Goal: Task Accomplishment & Management: Use online tool/utility

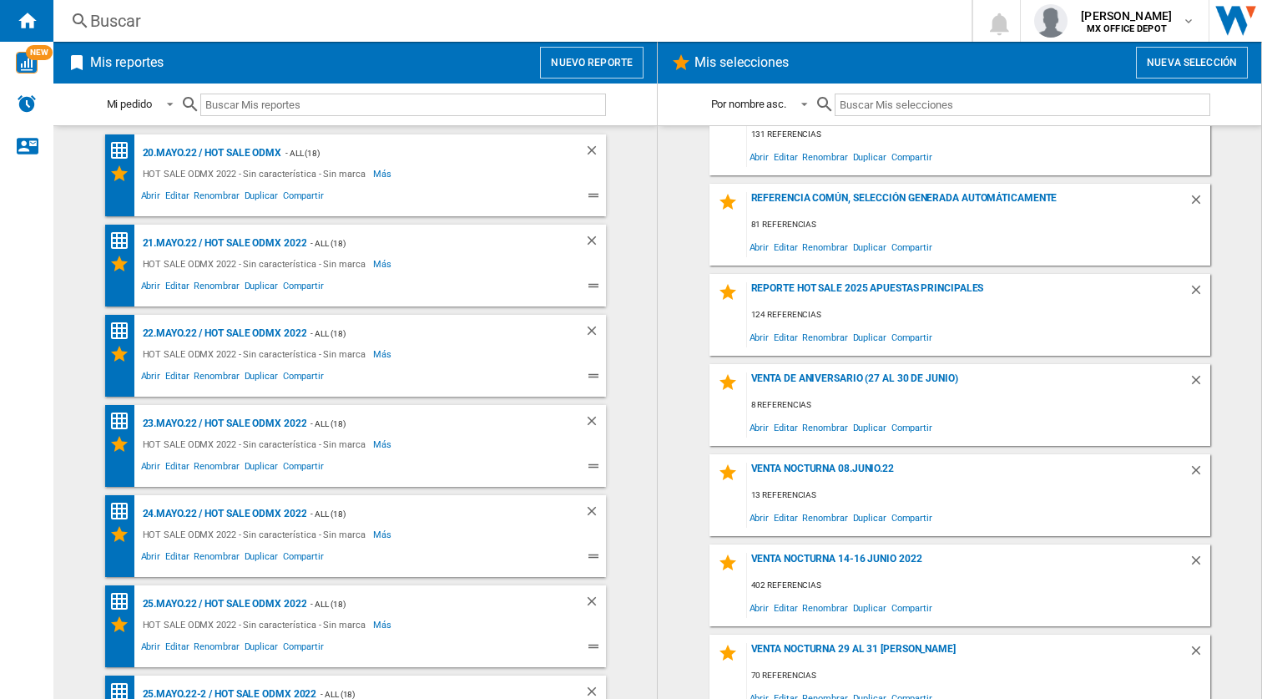
scroll to position [1558, 0]
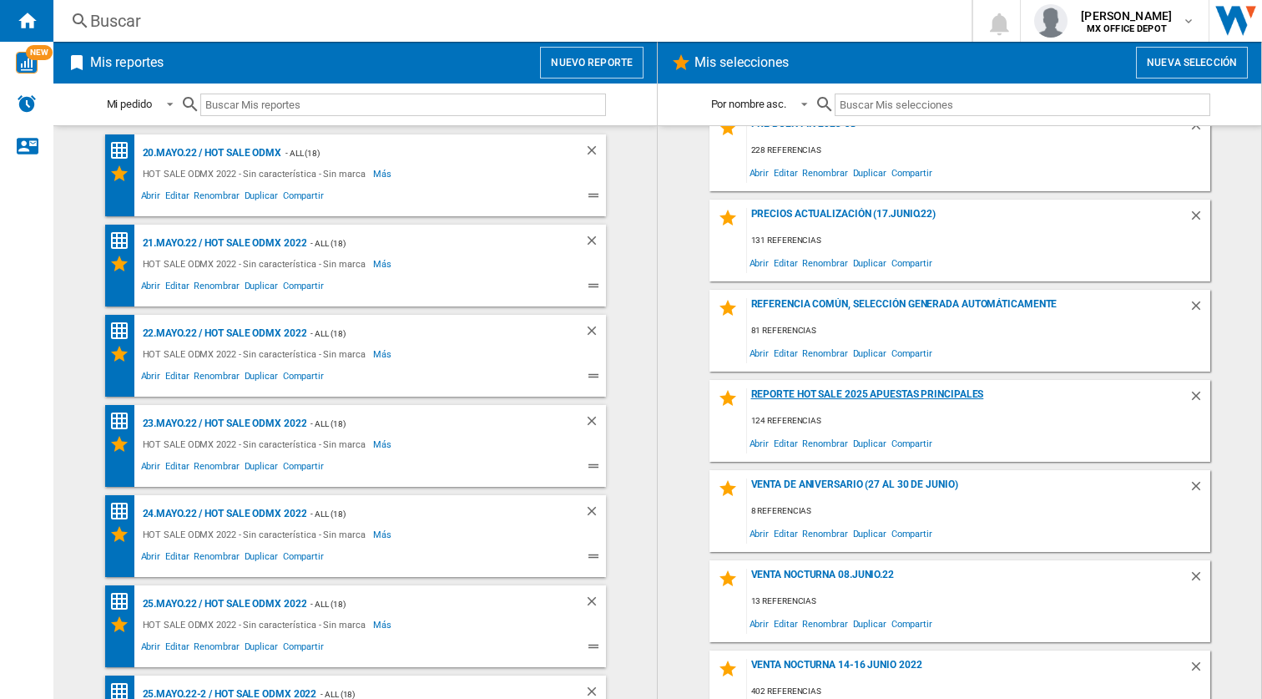
click at [924, 391] on div "Reporte Hot Sale 2025 apuestas principales" at bounding box center [968, 399] width 442 height 23
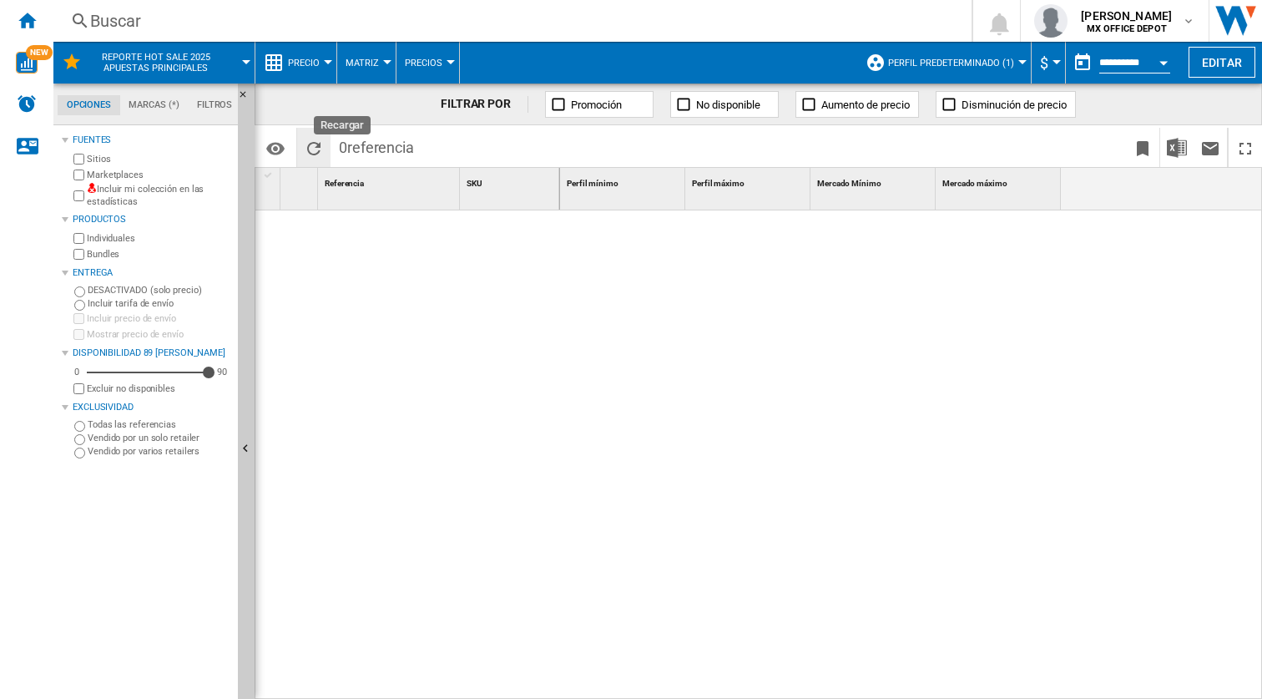
click at [316, 145] on ng-md-icon "Recargar" at bounding box center [314, 149] width 20 height 20
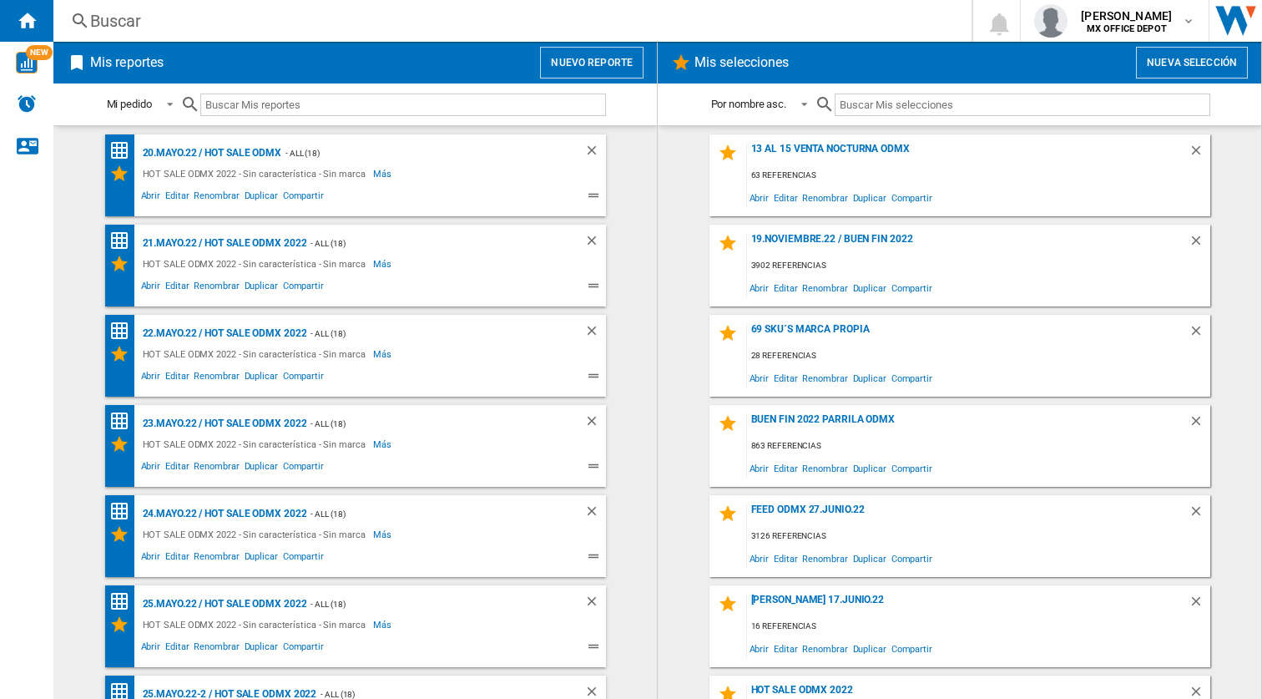
click at [994, 265] on div "3902 referencias" at bounding box center [978, 265] width 463 height 21
click at [817, 240] on div "19.Noviembre.22 / BUEN FIN 2022" at bounding box center [968, 244] width 442 height 23
click at [608, 60] on button "Nuevo reporte" at bounding box center [592, 63] width 104 height 32
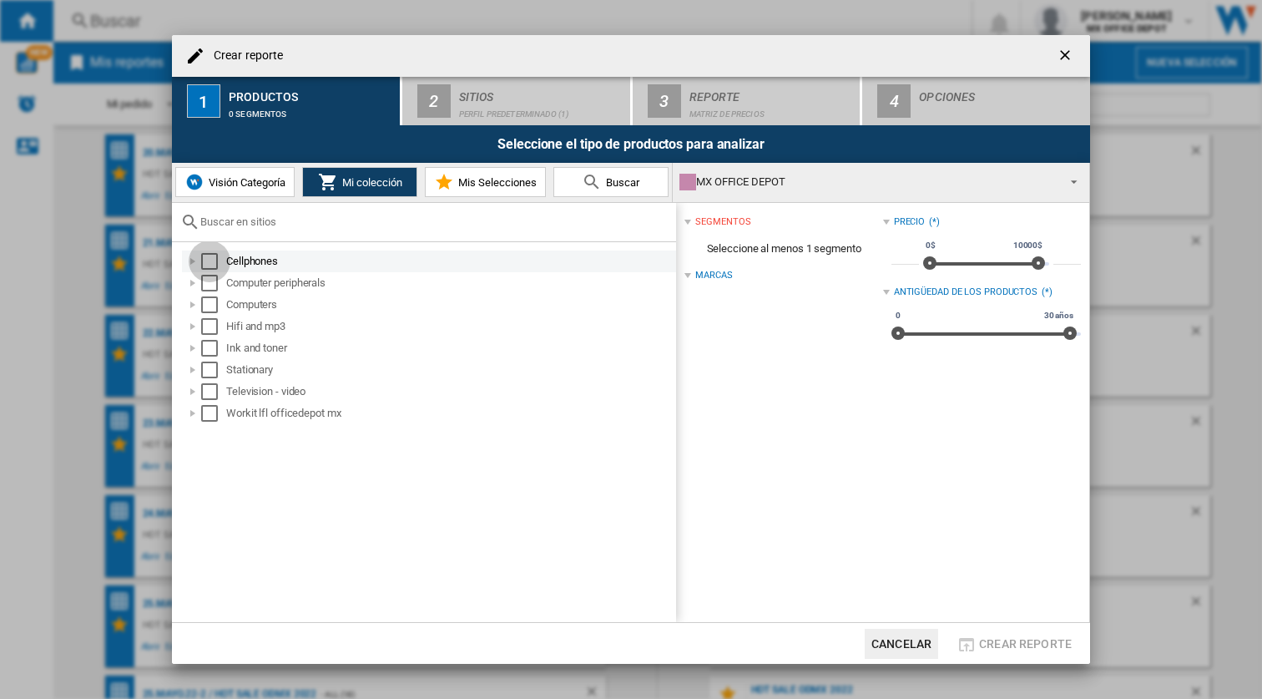
click at [210, 269] on div "Select" at bounding box center [209, 261] width 17 height 17
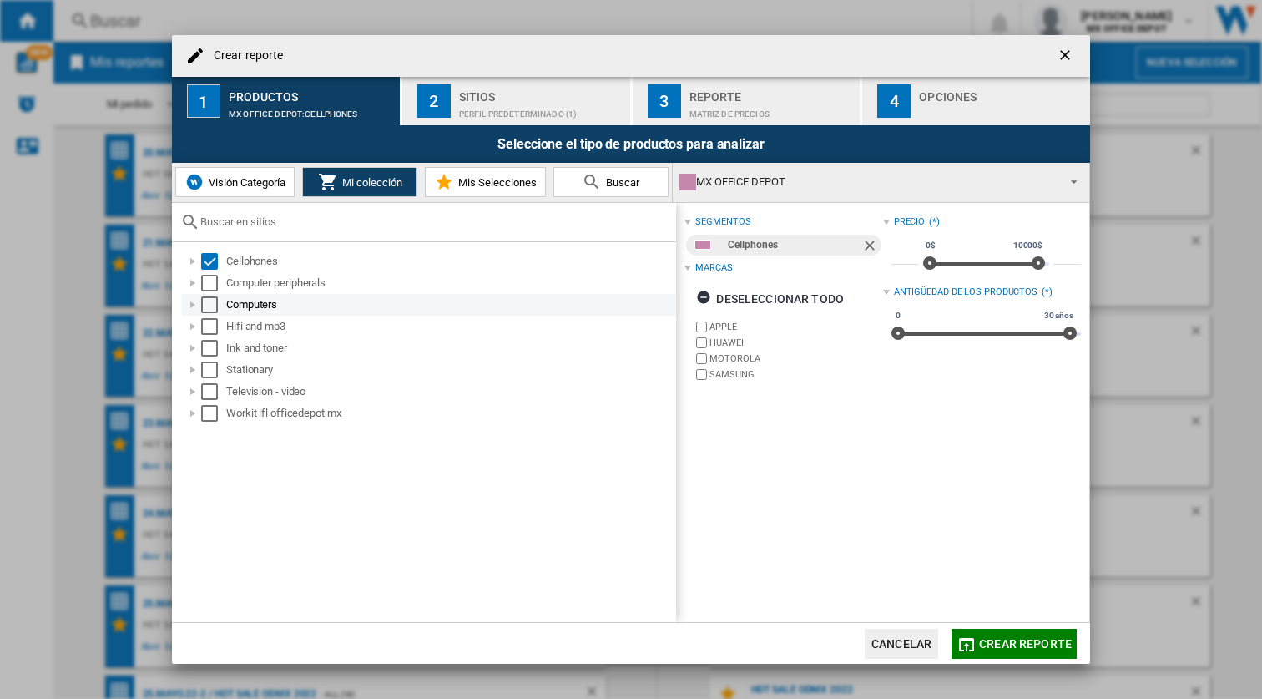
drag, startPoint x: 210, startPoint y: 284, endPoint x: 210, endPoint y: 297, distance: 13.4
click at [210, 284] on div "Select" at bounding box center [209, 283] width 17 height 17
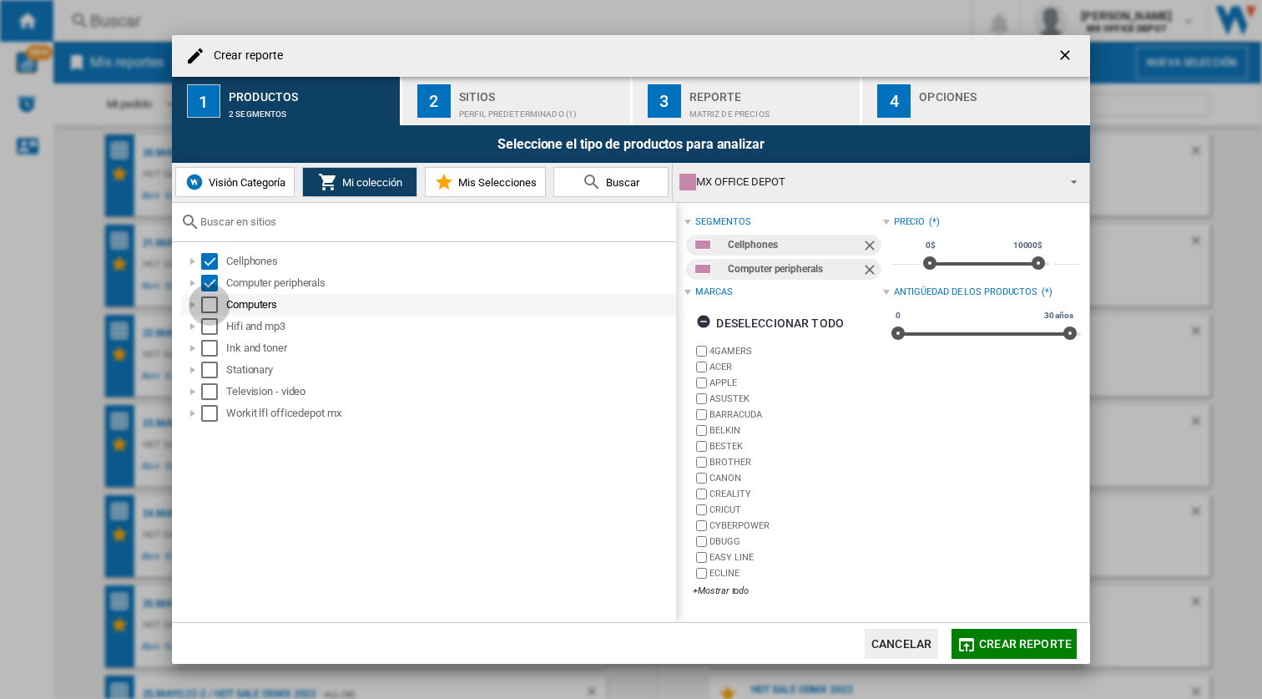
click at [209, 307] on div "Select" at bounding box center [209, 304] width 17 height 17
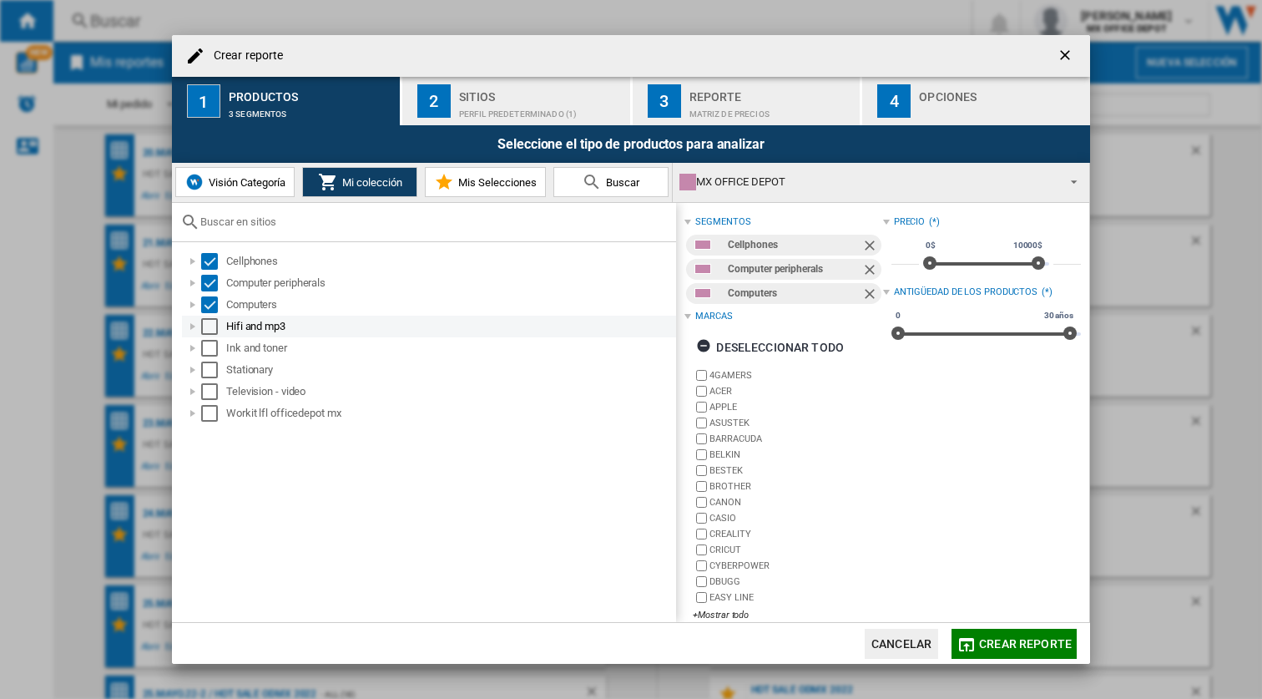
click at [212, 327] on div "Select" at bounding box center [209, 326] width 17 height 17
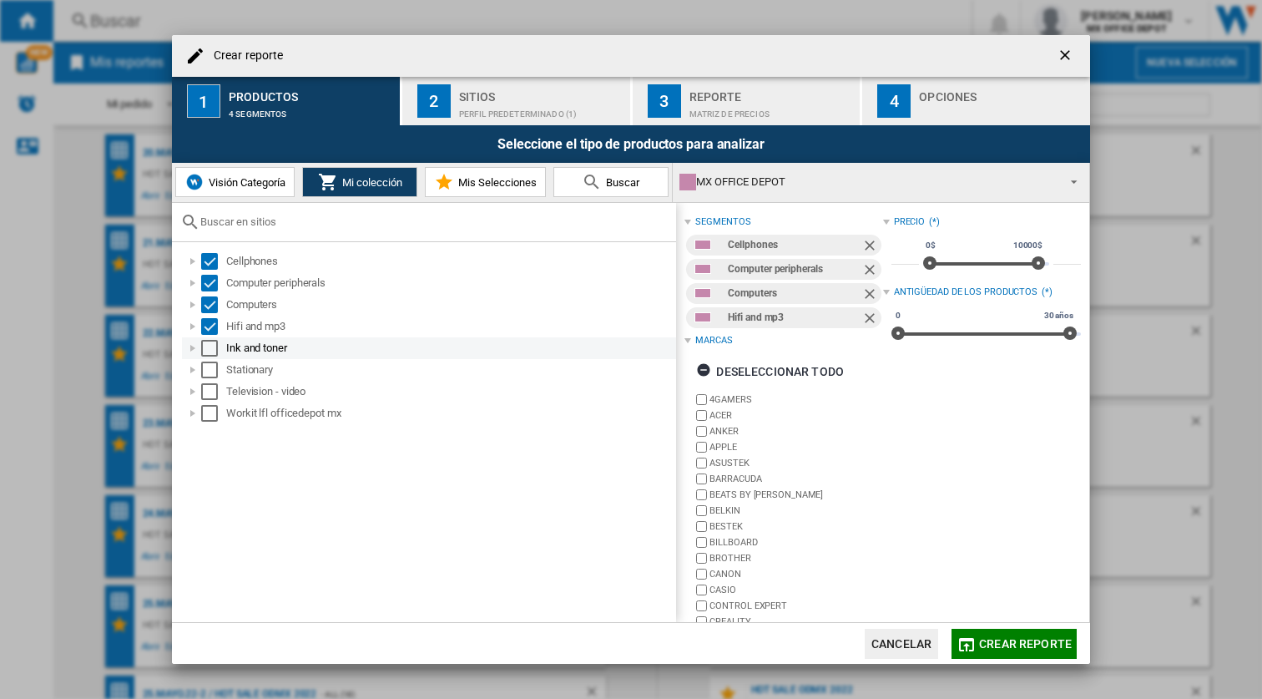
click at [210, 350] on div "Select" at bounding box center [209, 348] width 17 height 17
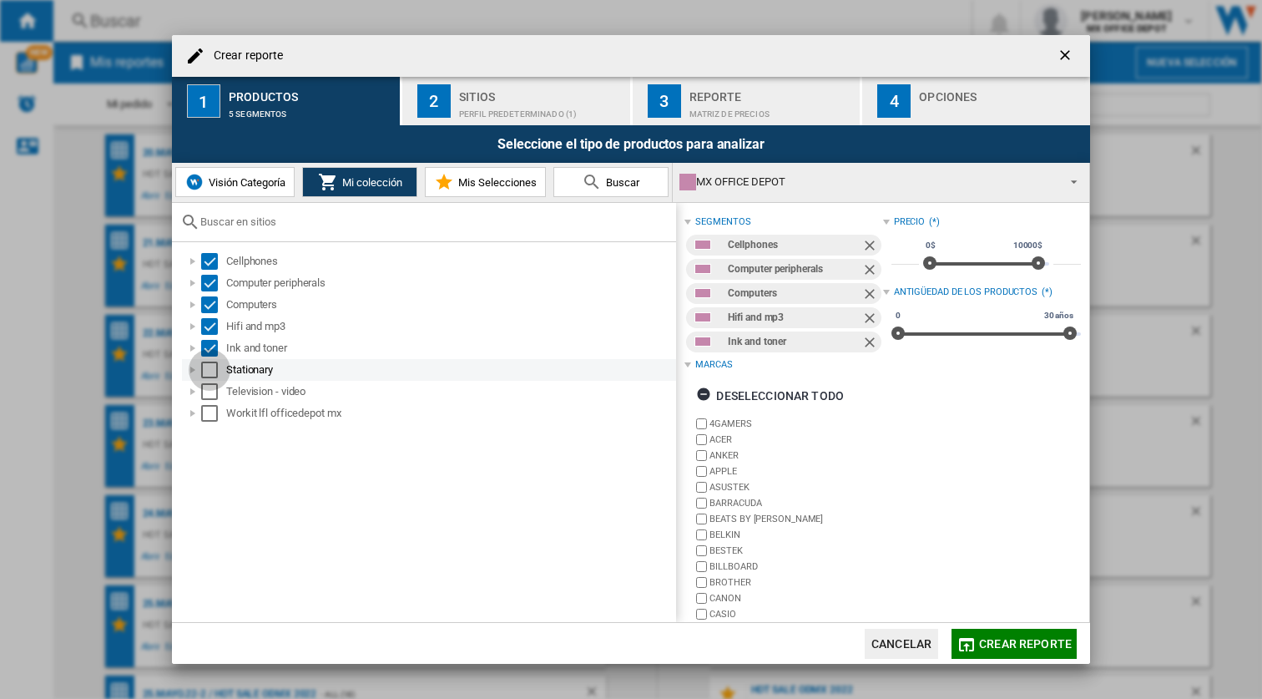
click at [212, 376] on div "Select" at bounding box center [209, 369] width 17 height 17
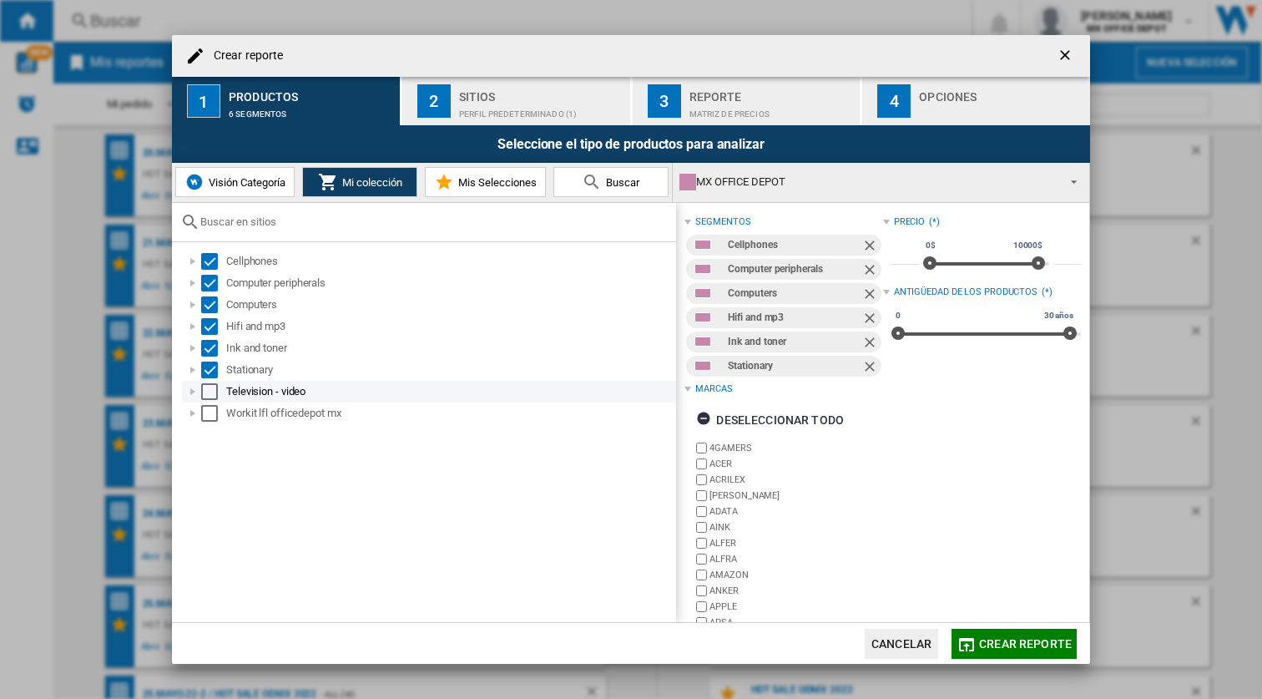
click at [210, 393] on div "Select" at bounding box center [209, 391] width 17 height 17
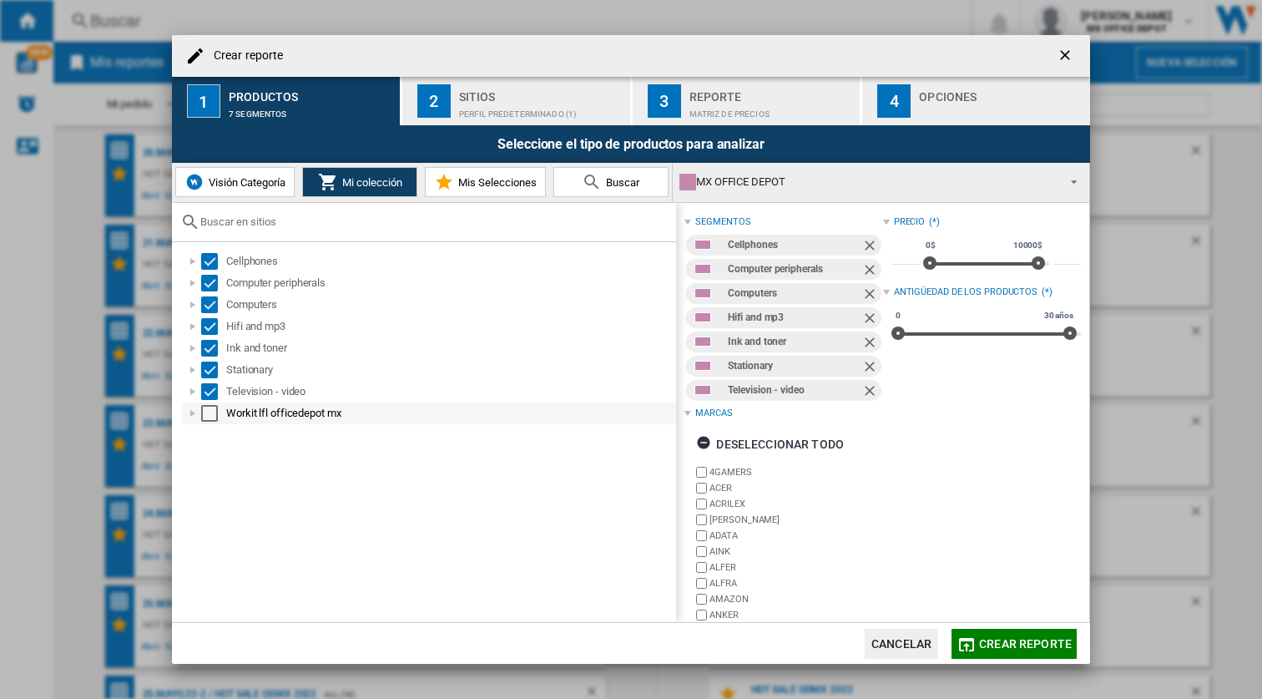
click at [213, 414] on div "Select" at bounding box center [209, 413] width 17 height 17
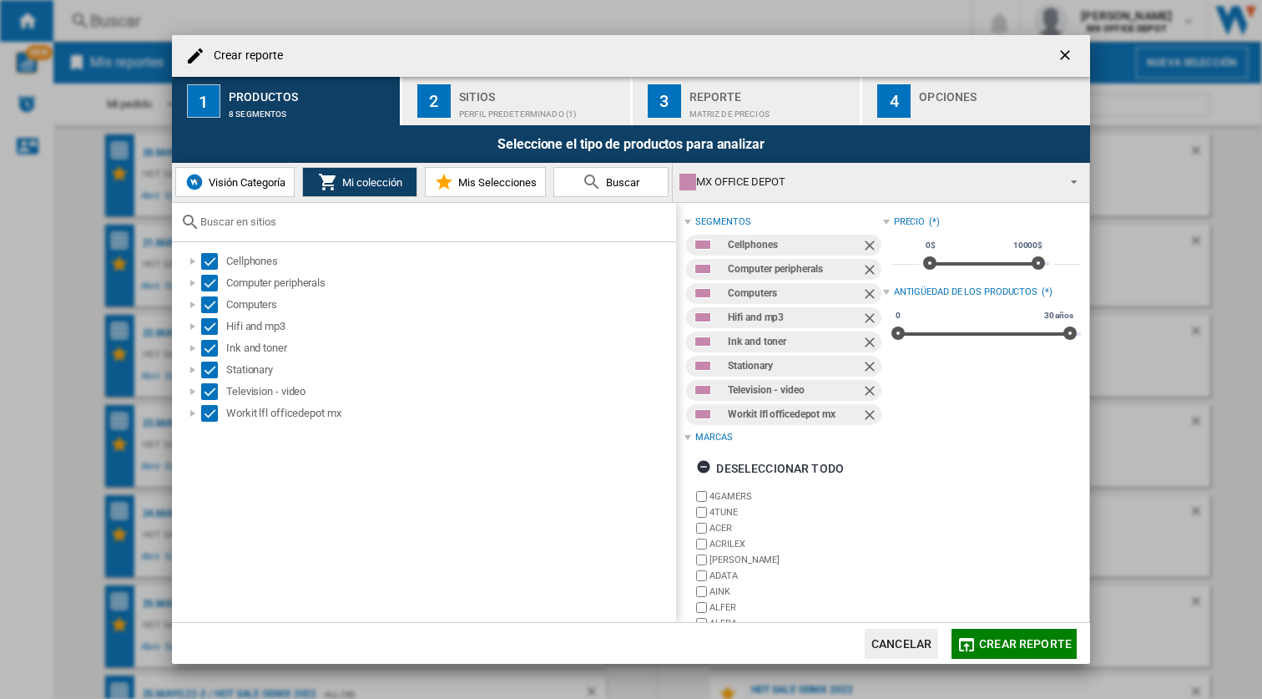
click at [477, 107] on div "Perfil predeterminado (1)" at bounding box center [541, 110] width 164 height 18
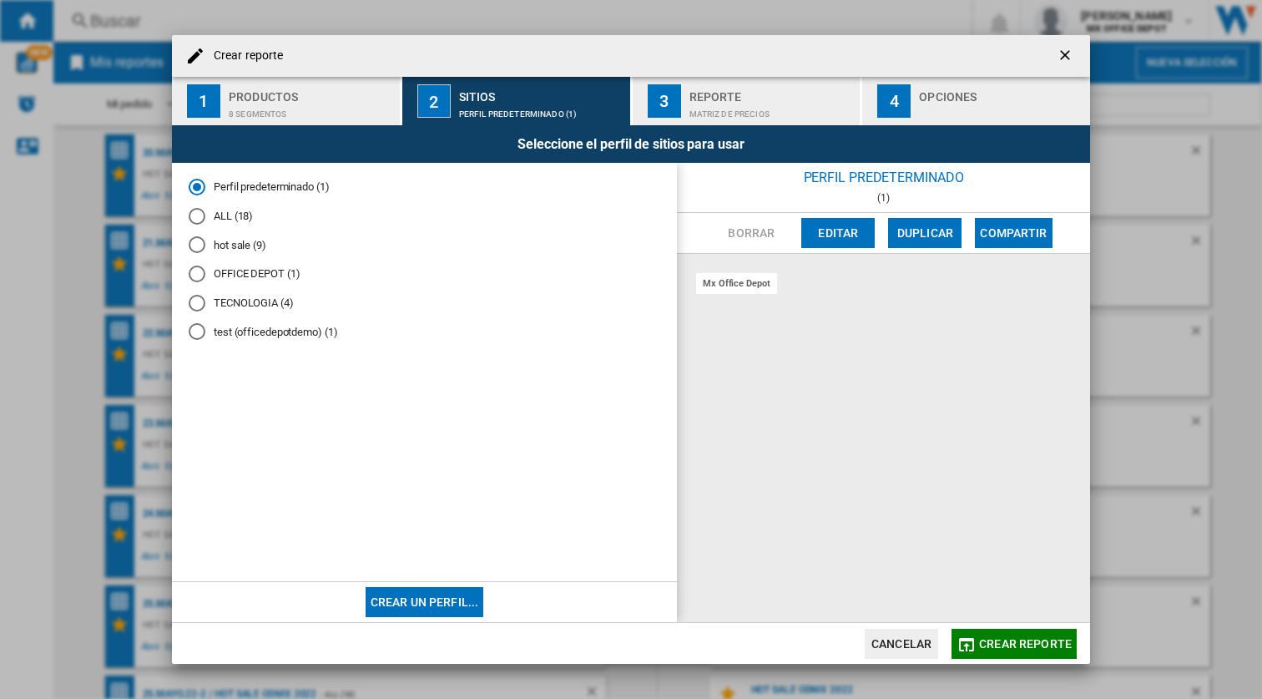
click at [194, 218] on div "ALL (18)" at bounding box center [197, 216] width 17 height 17
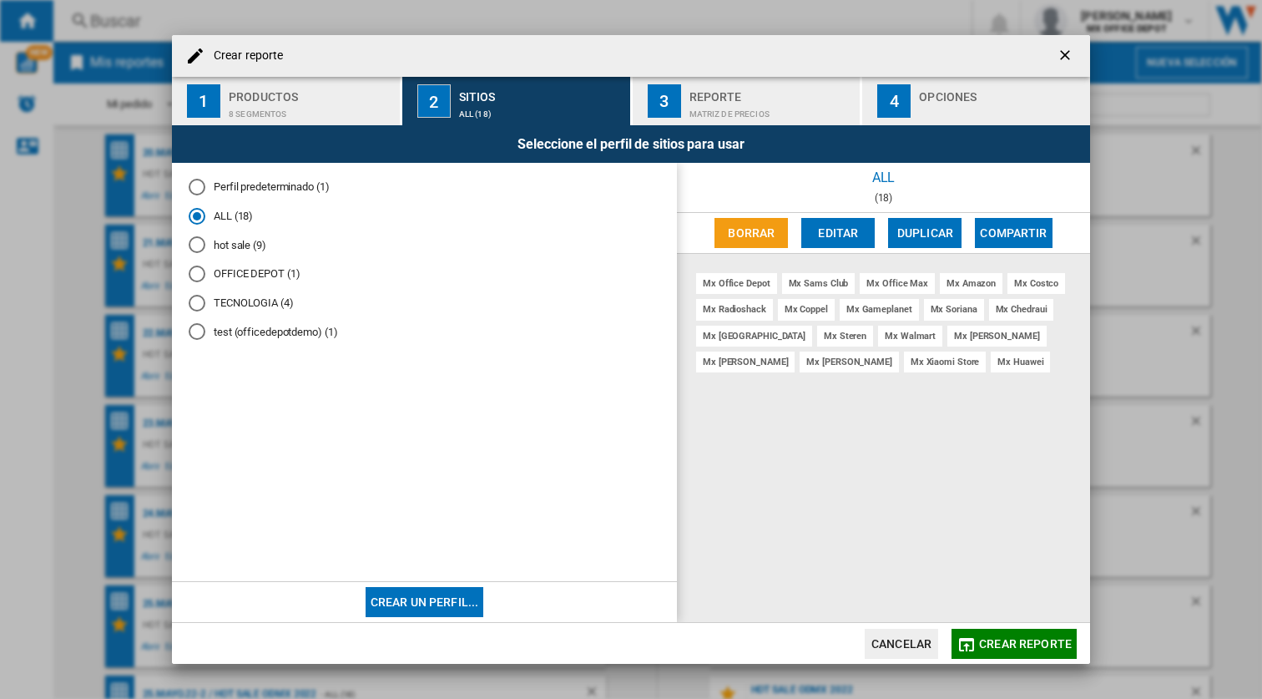
click at [836, 232] on button "Editar" at bounding box center [837, 233] width 73 height 30
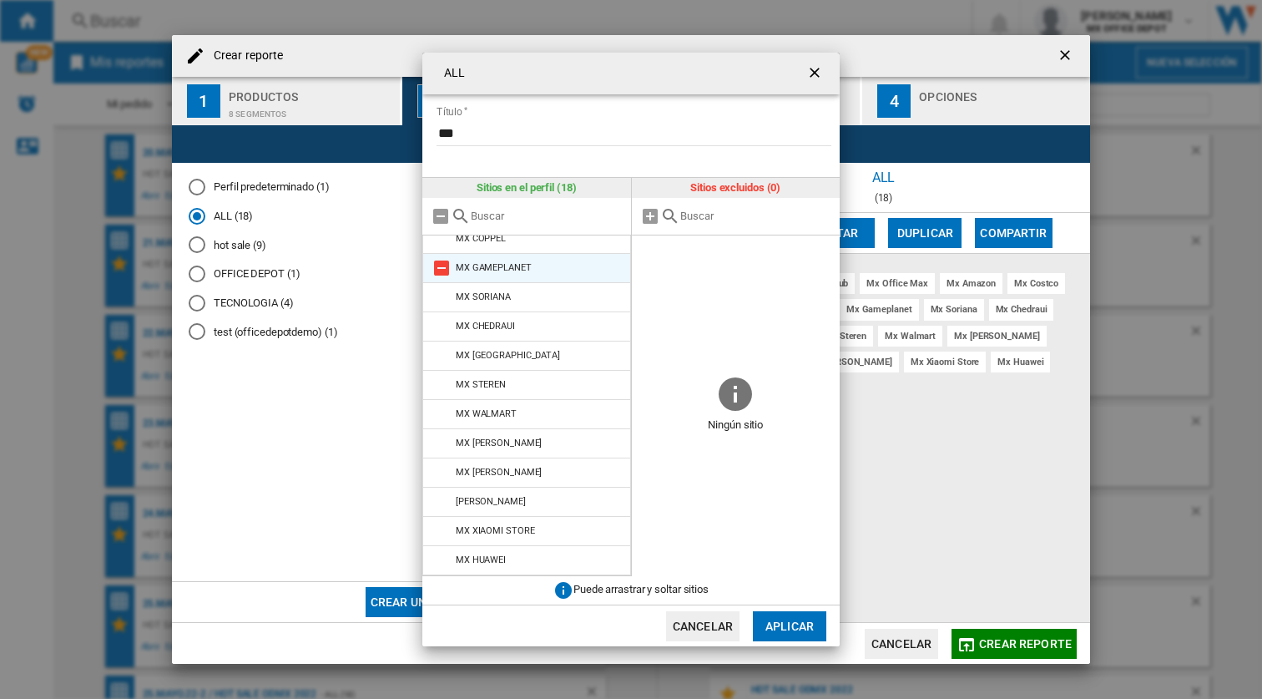
scroll to position [186, 0]
click at [790, 626] on button "Aplicar" at bounding box center [789, 626] width 73 height 30
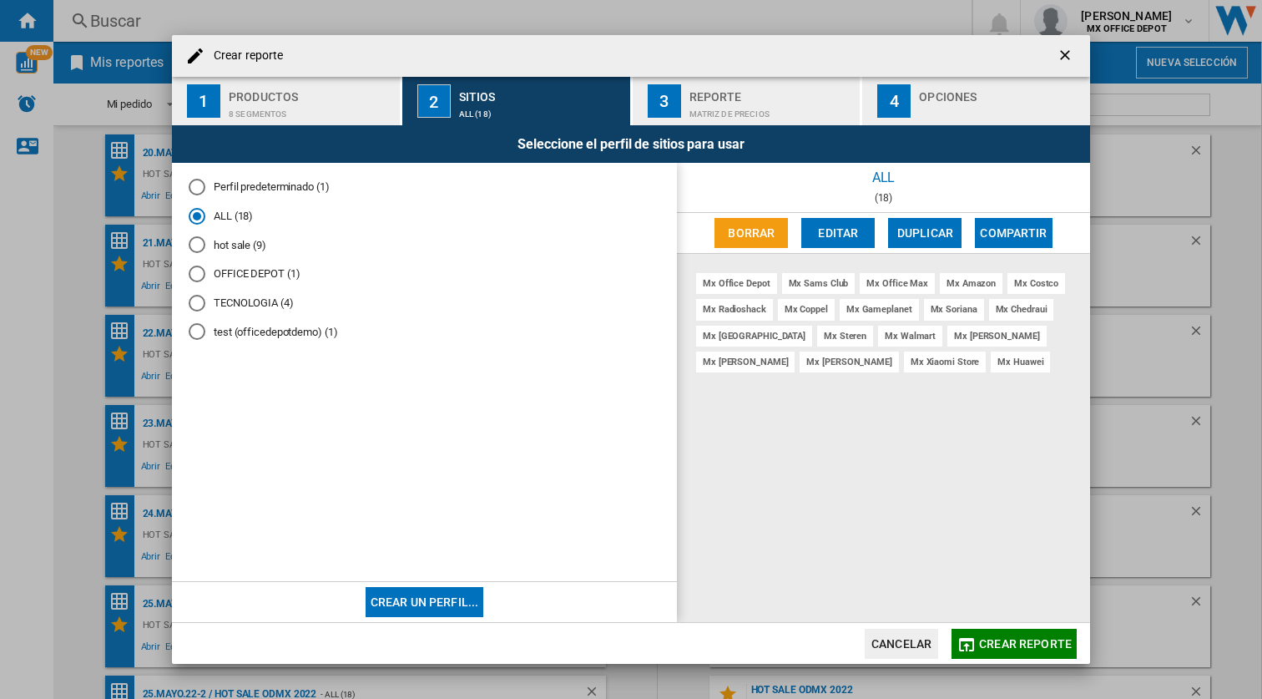
click at [758, 93] on div "Reporte" at bounding box center [771, 92] width 164 height 18
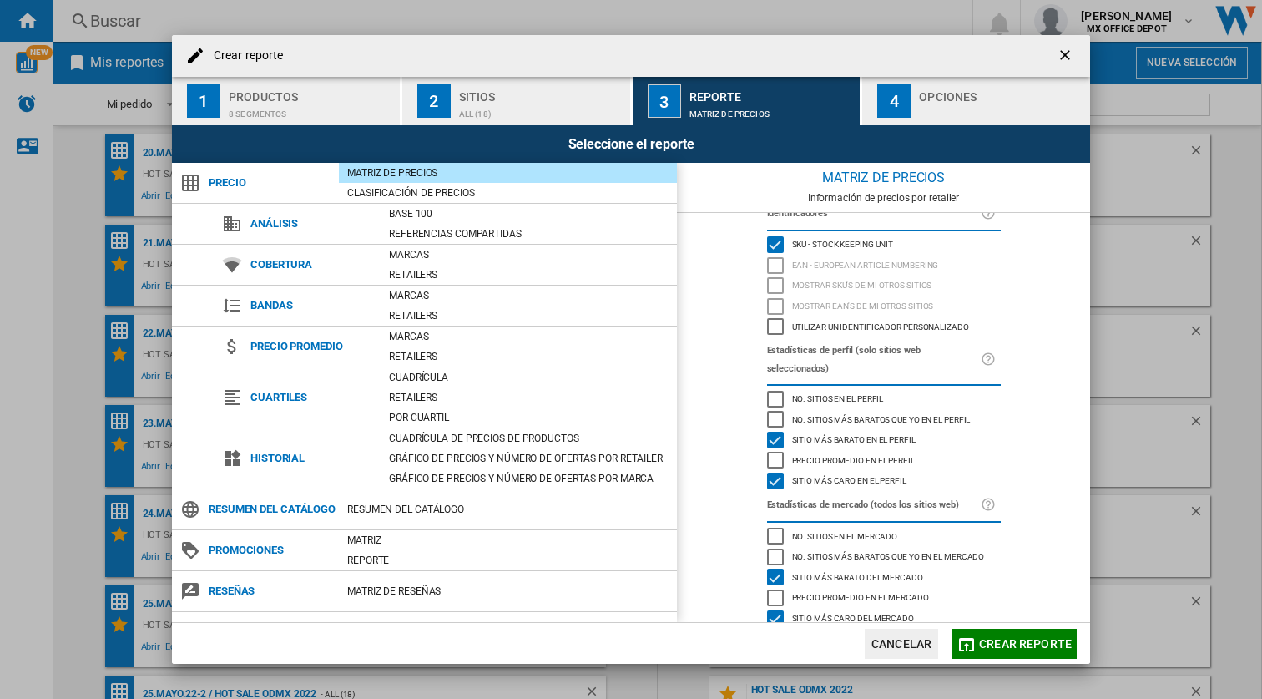
scroll to position [0, 0]
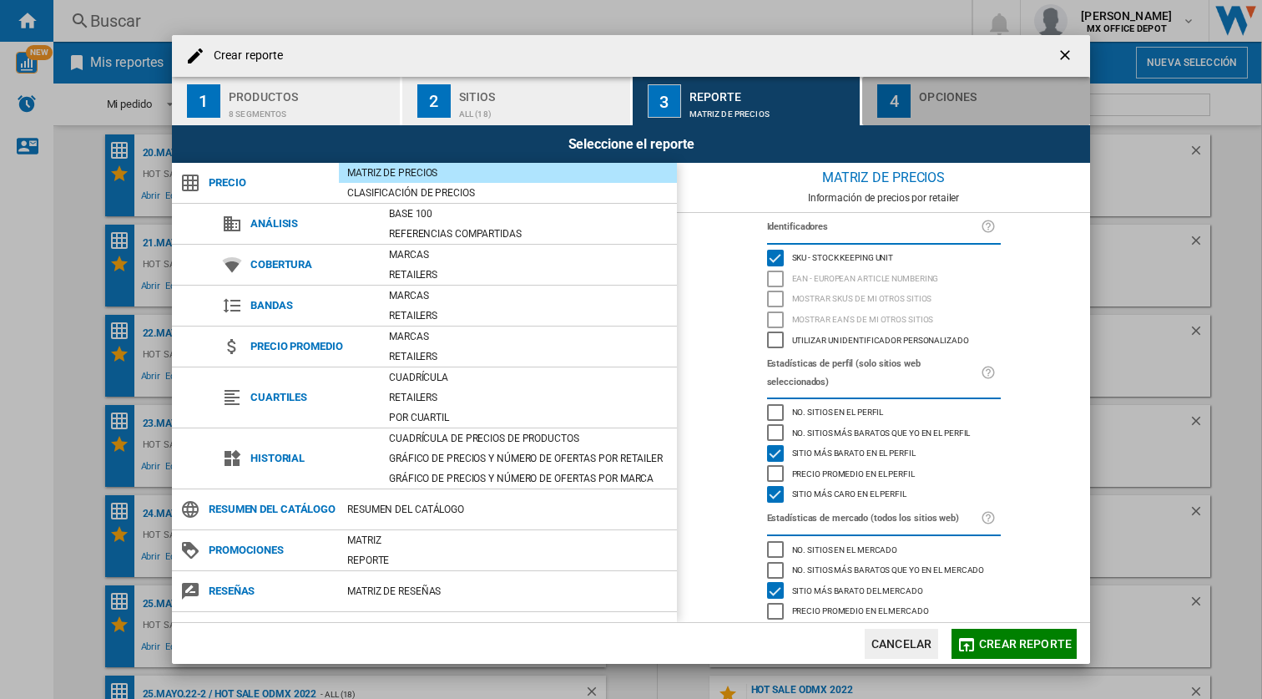
click at [966, 103] on div "button" at bounding box center [1001, 110] width 164 height 18
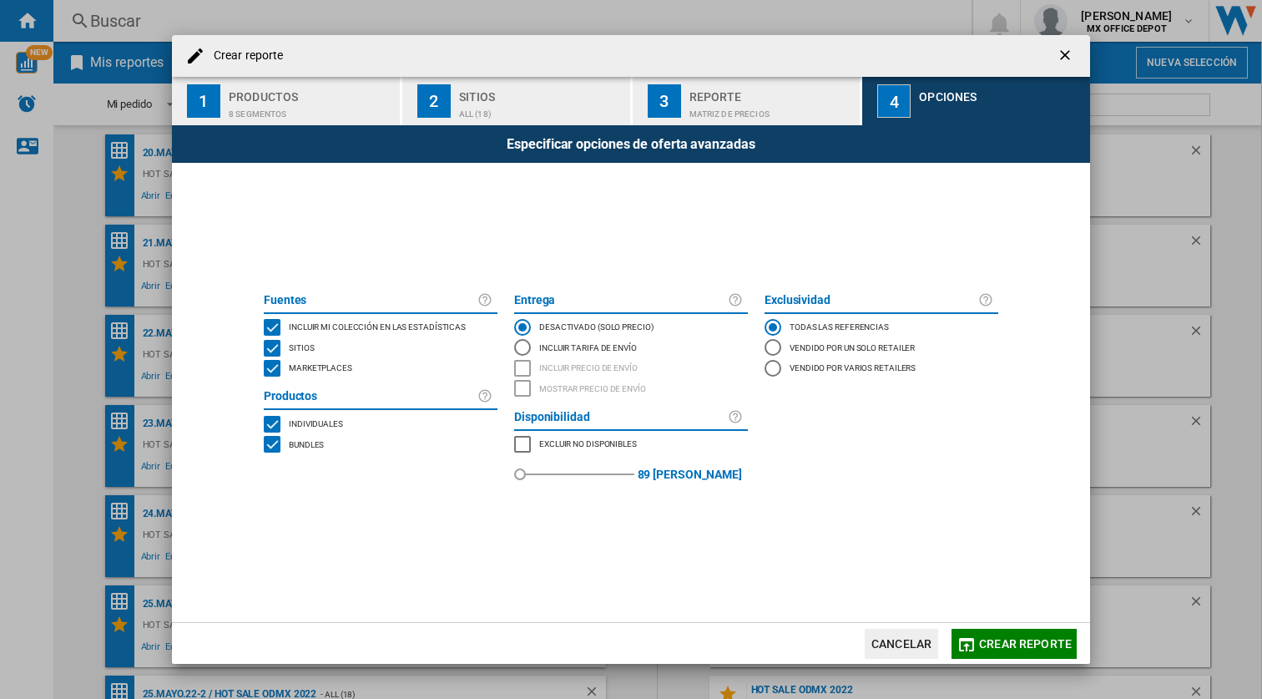
click at [275, 369] on div "MARKETPLACES" at bounding box center [272, 368] width 17 height 17
click at [1055, 643] on span "Crear reporte" at bounding box center [1025, 643] width 93 height 13
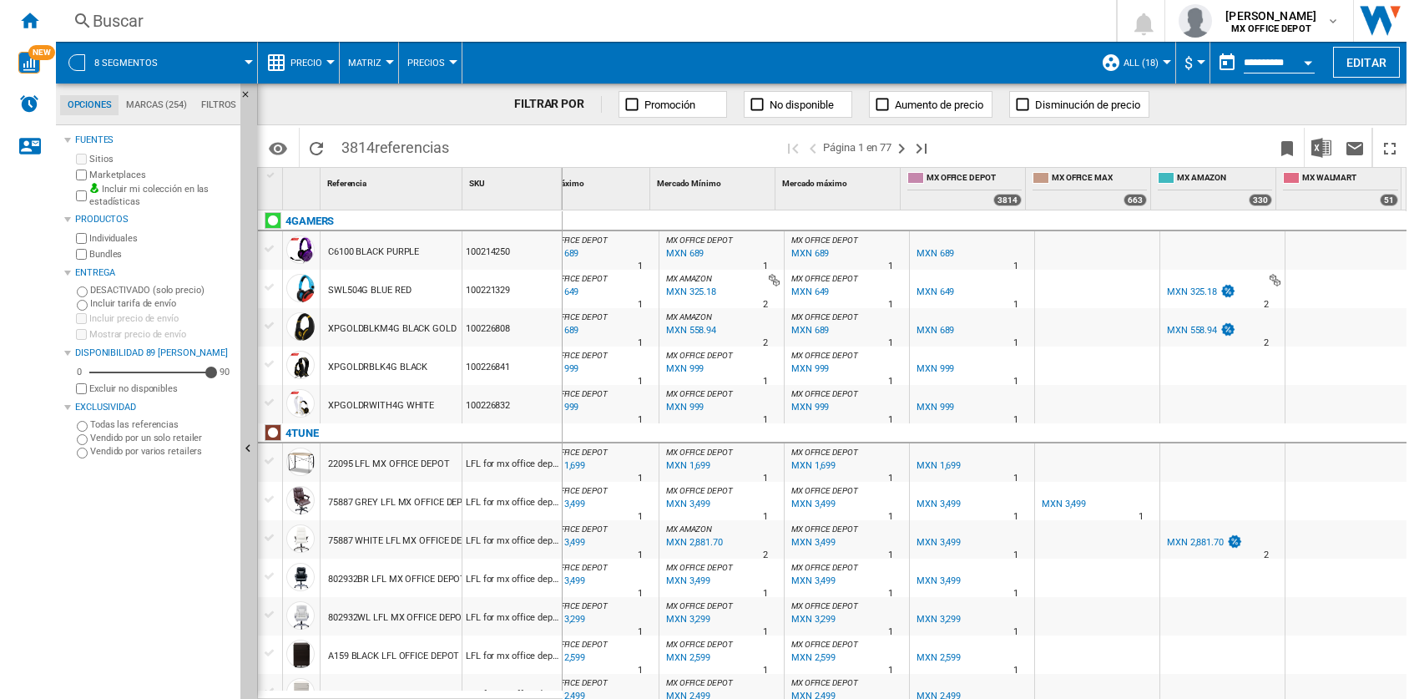
scroll to position [0, 163]
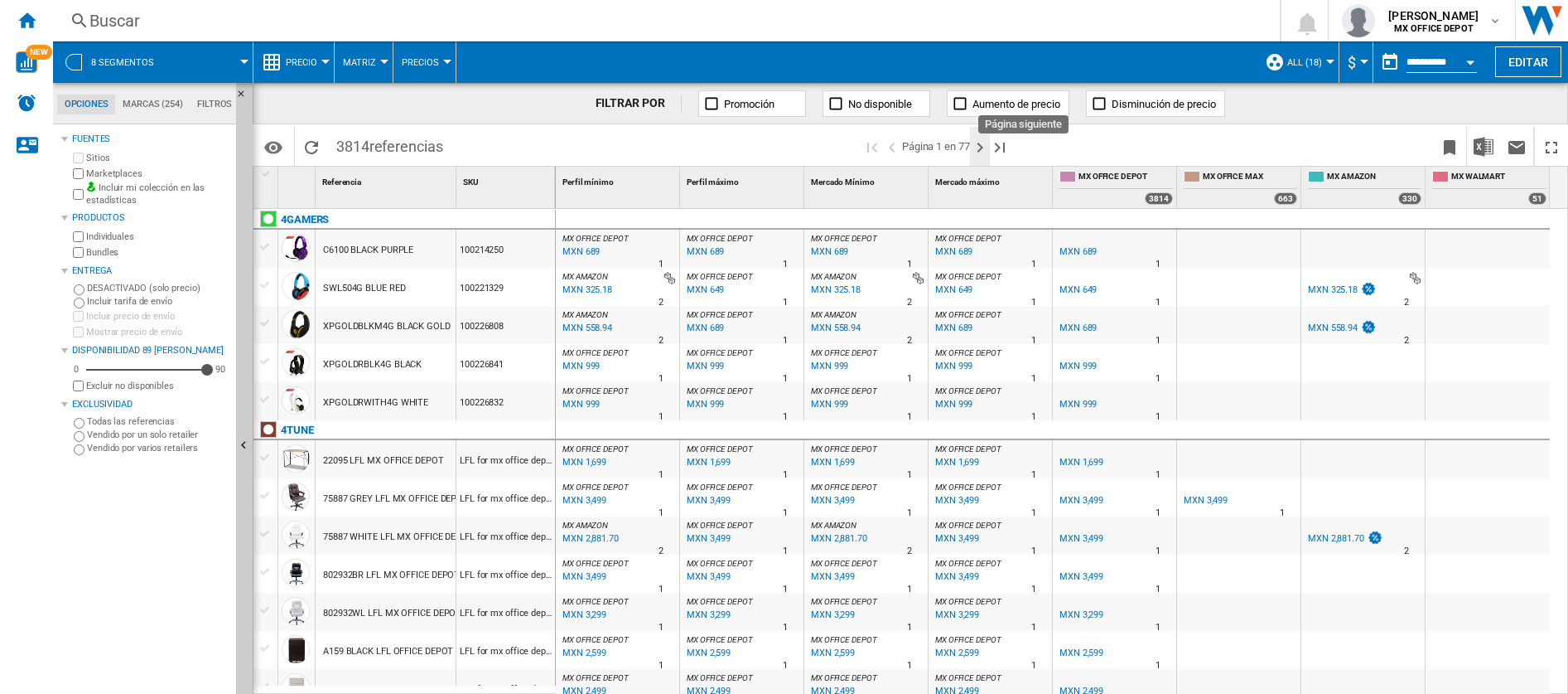
click at [980, 148] on ng-md-icon "Página siguiente" at bounding box center [980, 148] width 20 height 20
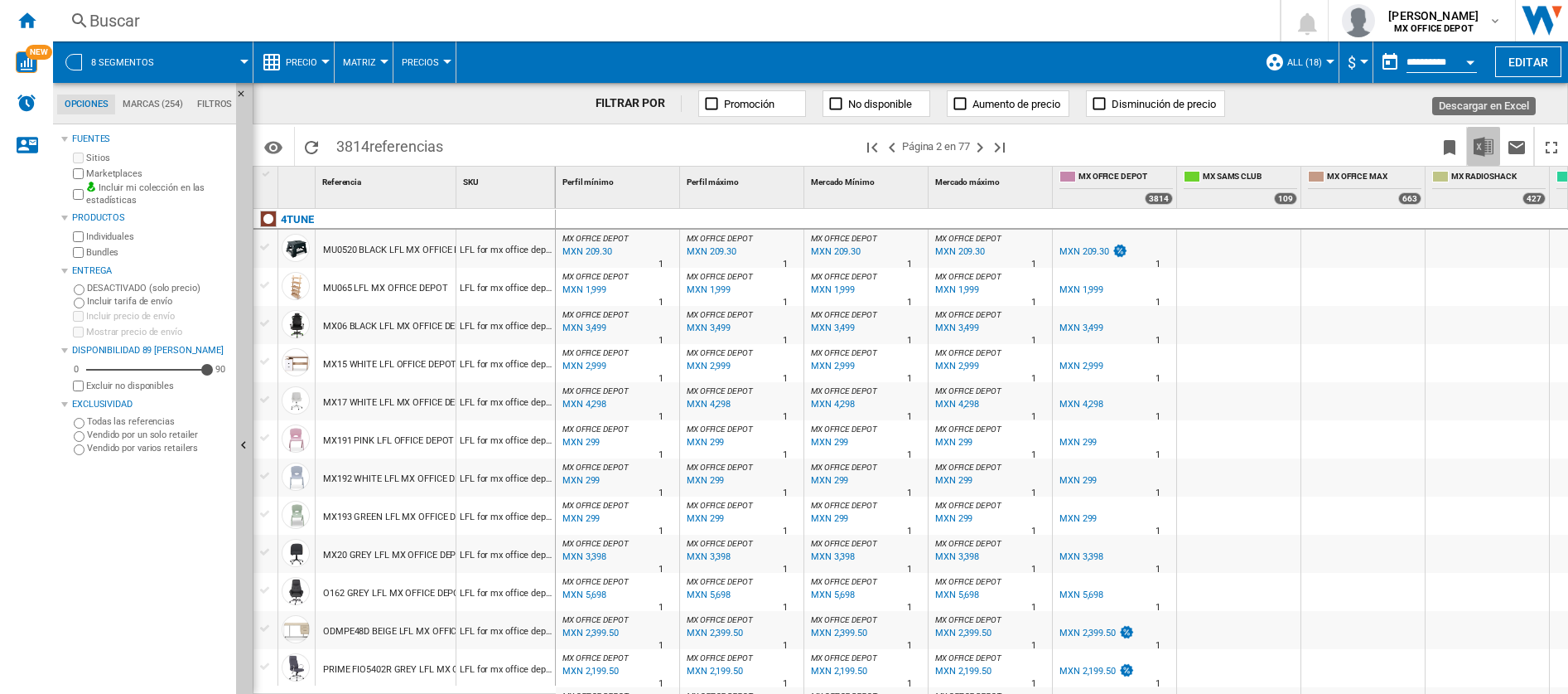
click at [1251, 146] on img "Descargar en Excel" at bounding box center [1484, 147] width 20 height 20
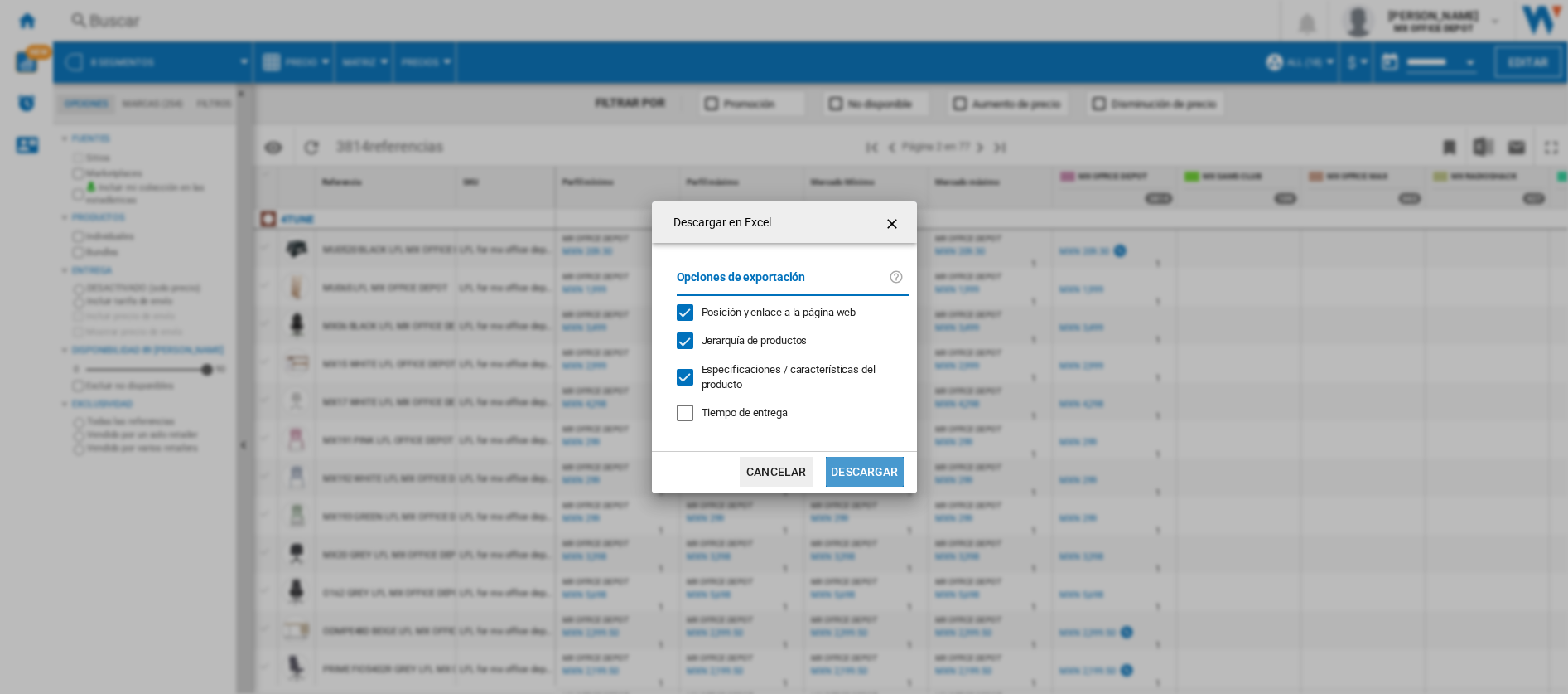
click at [856, 483] on button "Descargar" at bounding box center [864, 472] width 77 height 30
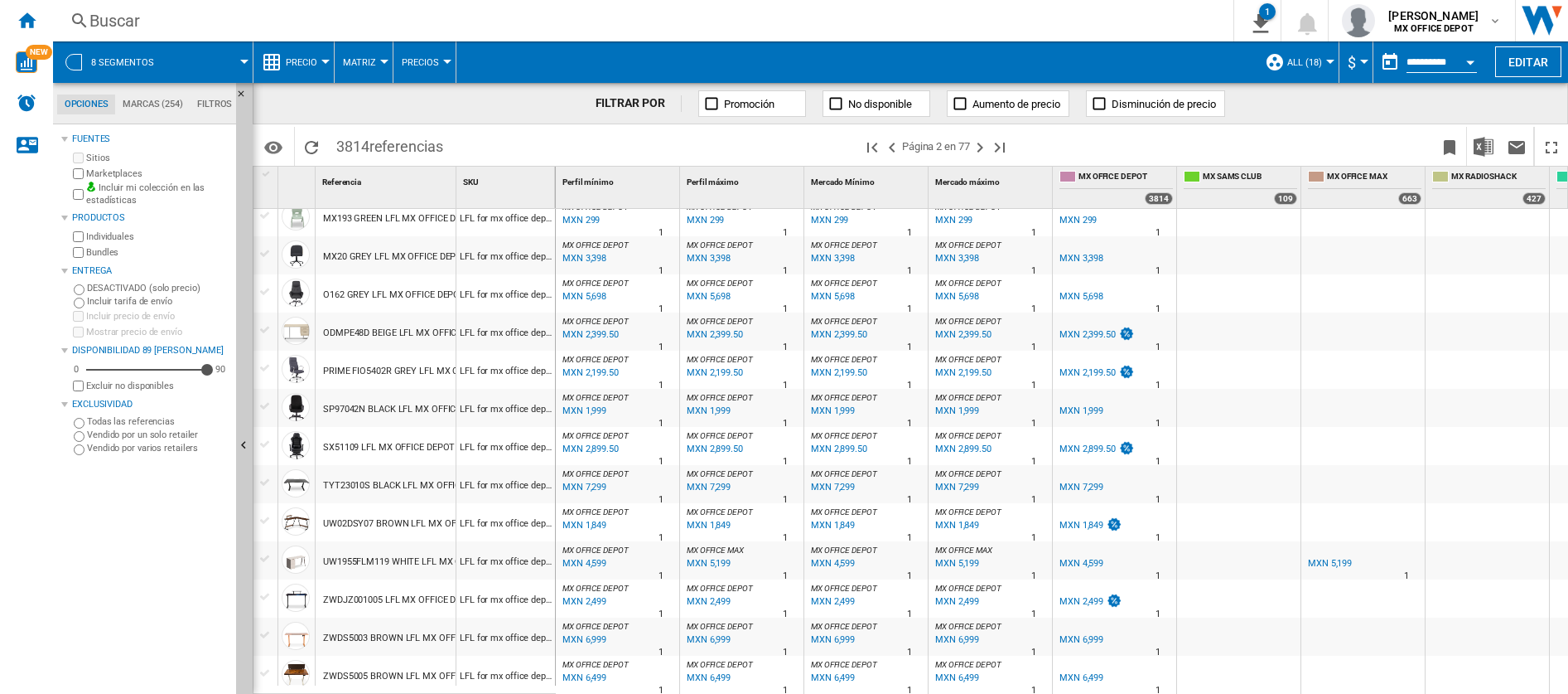
scroll to position [166, 0]
